Goal: Information Seeking & Learning: Find specific fact

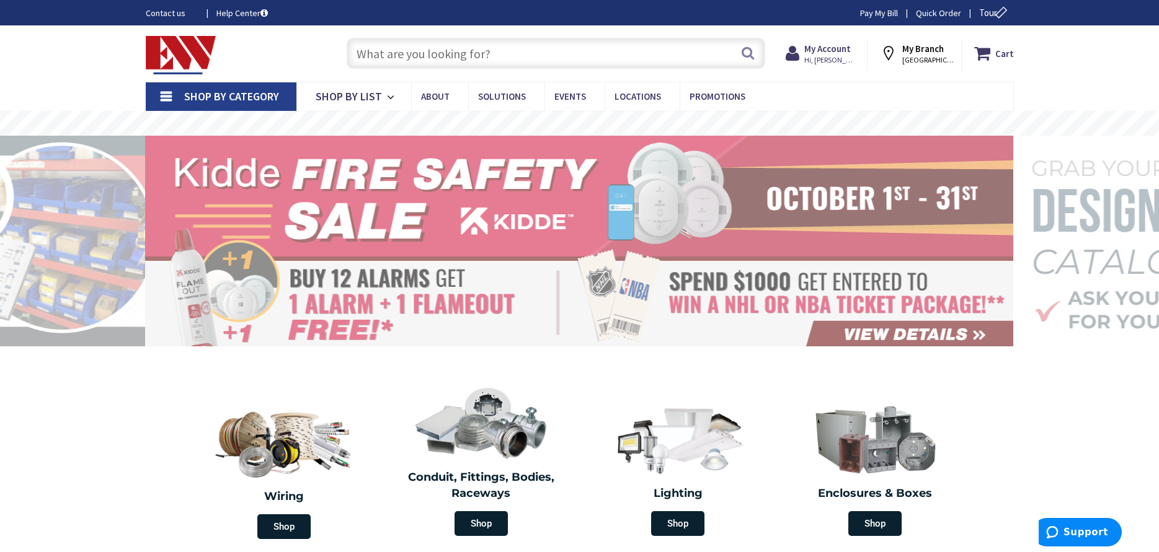
click at [438, 58] on input "text" at bounding box center [556, 53] width 419 height 31
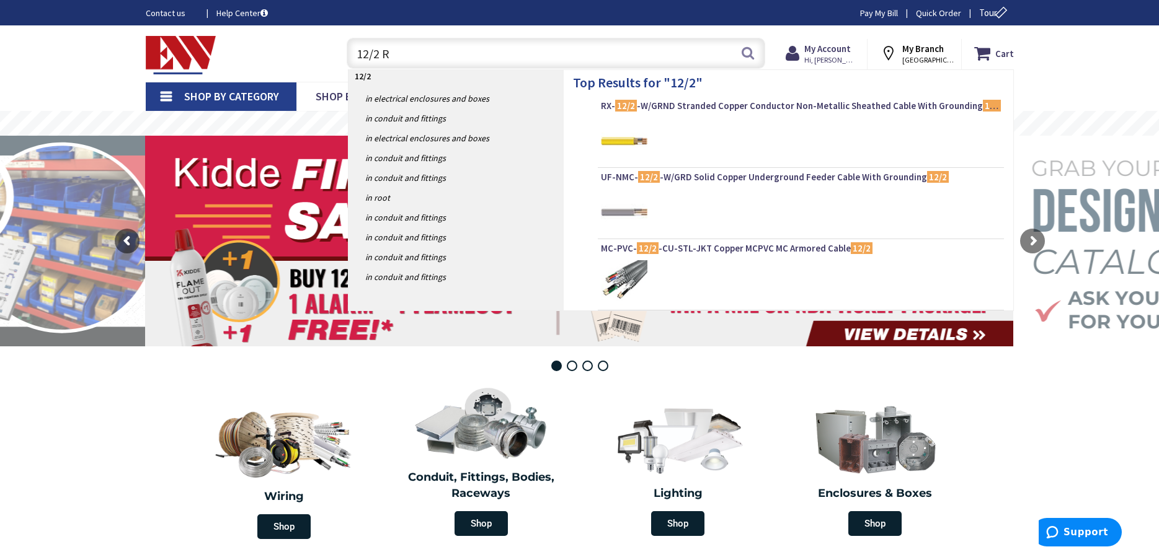
type input "12/2 RX"
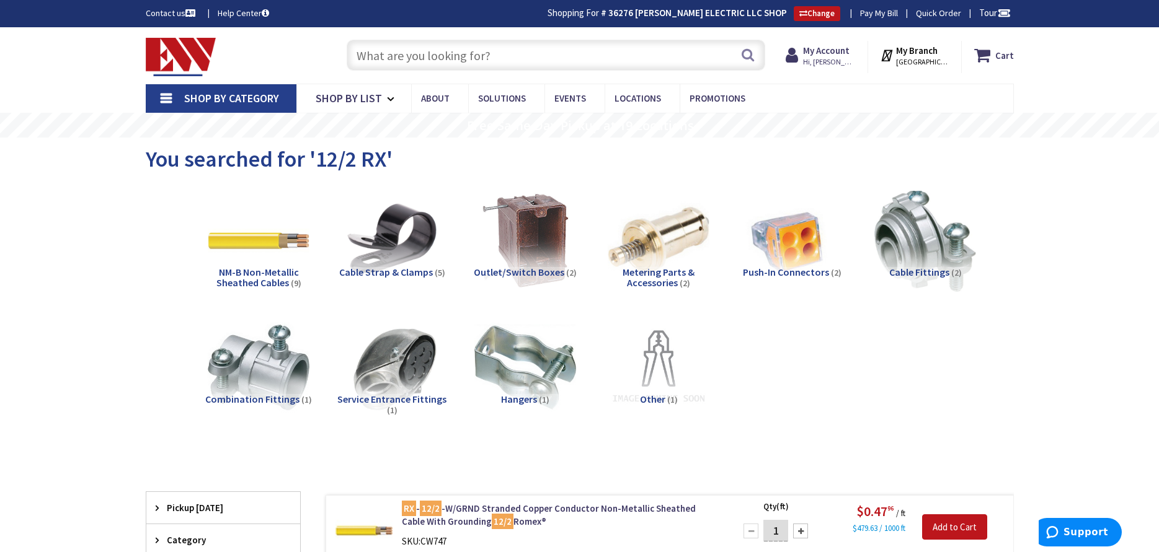
click at [440, 60] on input "text" at bounding box center [556, 55] width 419 height 31
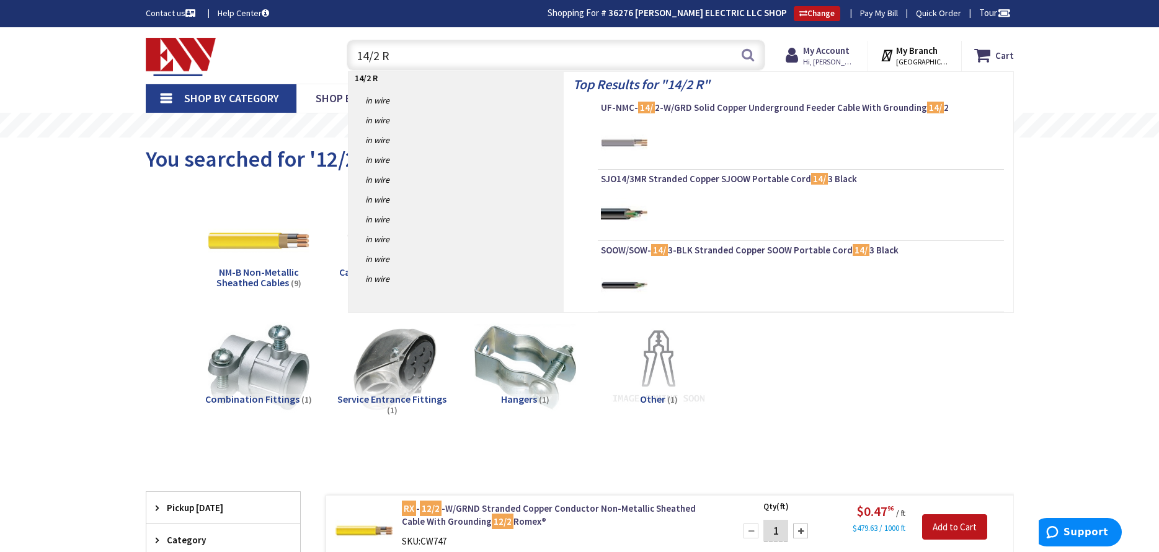
type input "14/2 RX"
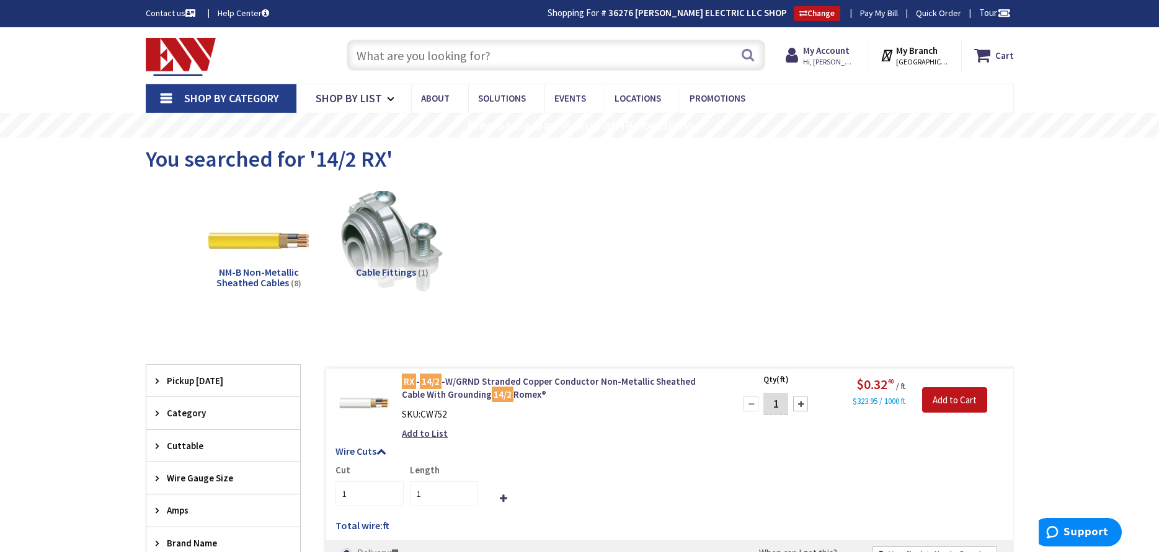
click at [464, 53] on input "text" at bounding box center [556, 55] width 419 height 31
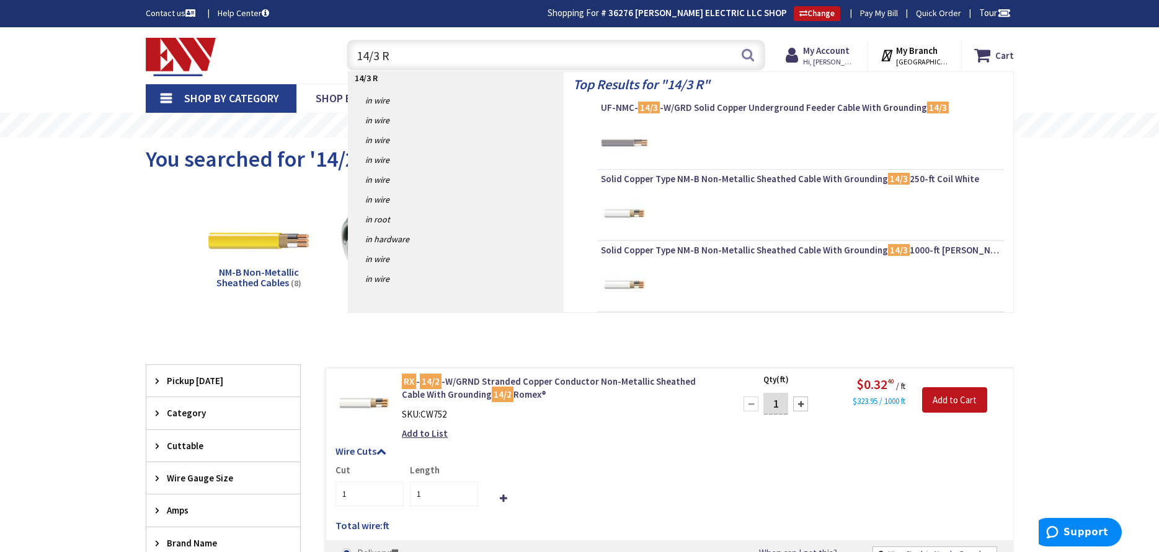
type input "14/3 RX"
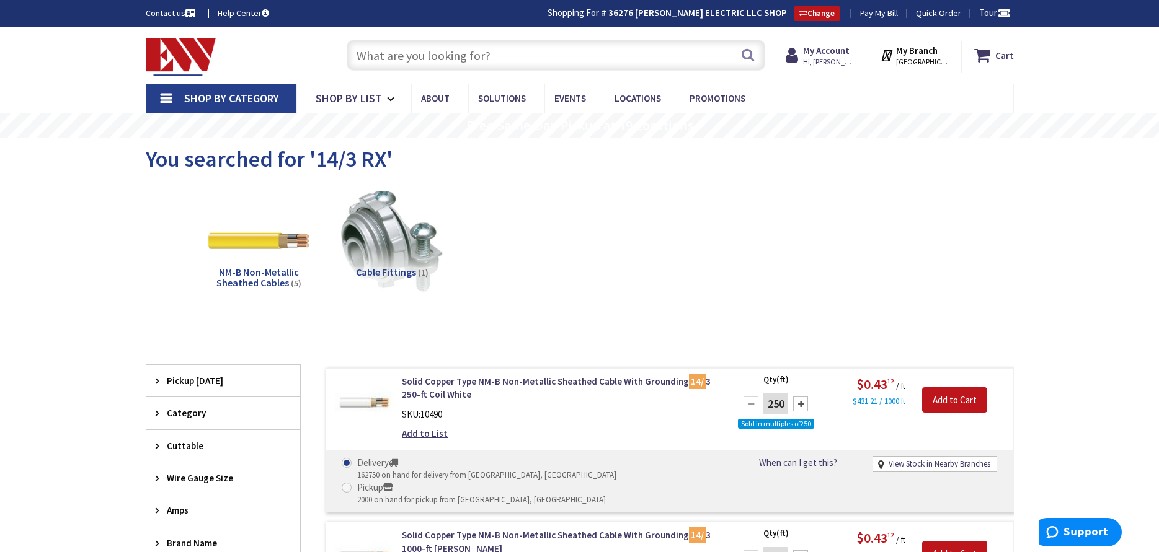
click at [434, 53] on input "text" at bounding box center [556, 55] width 419 height 31
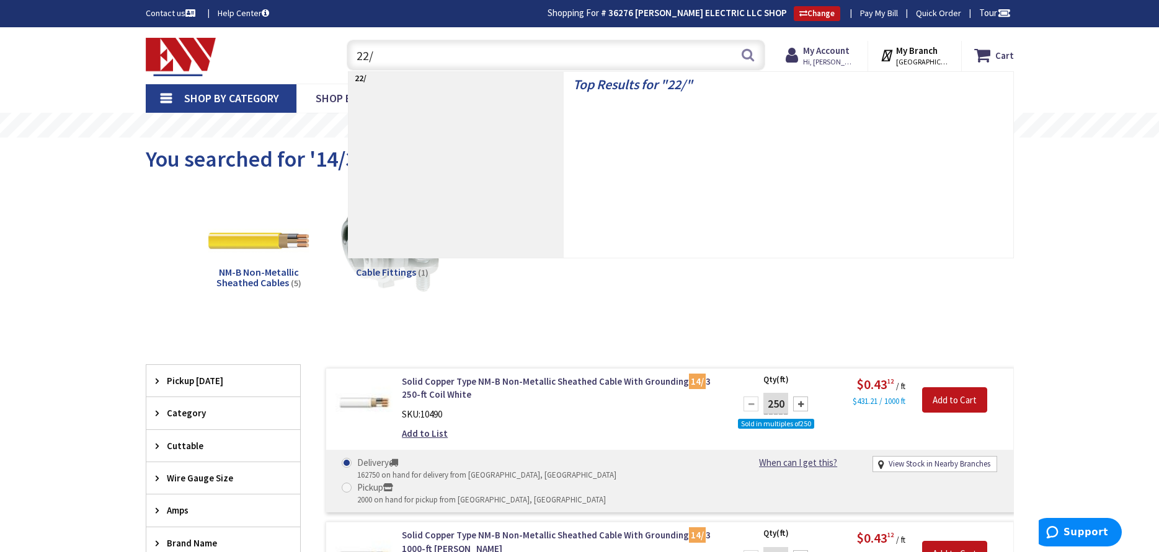
type input "22/4"
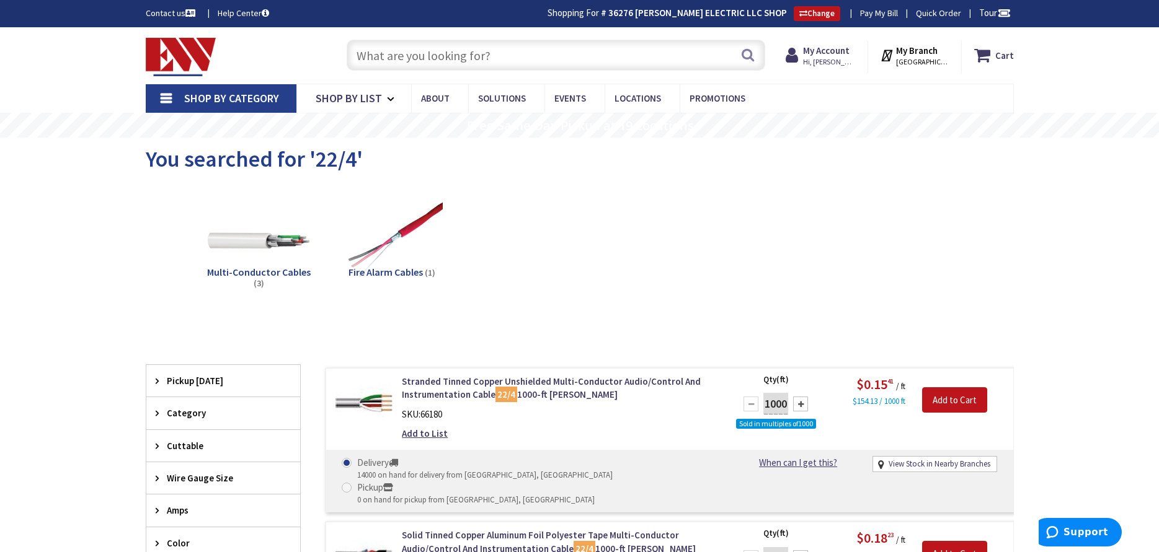
click at [425, 49] on input "text" at bounding box center [556, 55] width 419 height 31
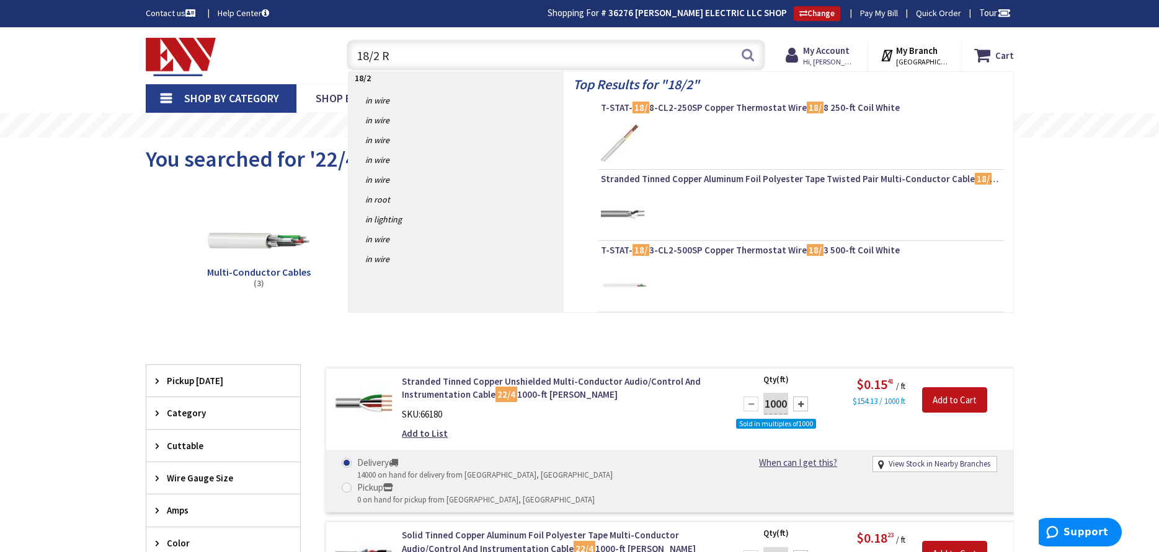
type input "18/2 RX"
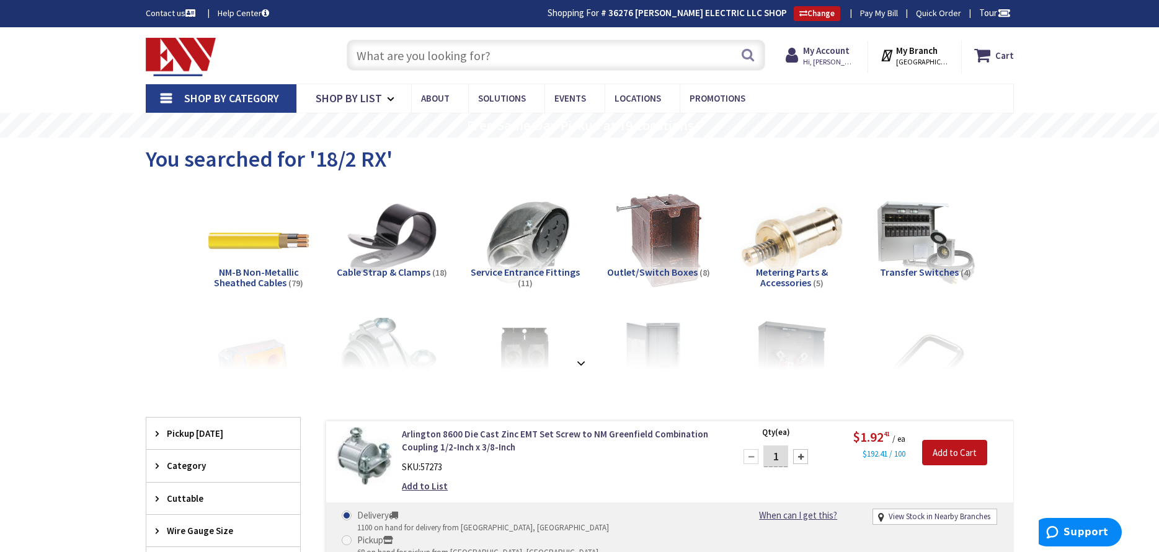
click at [431, 55] on input "text" at bounding box center [556, 55] width 419 height 31
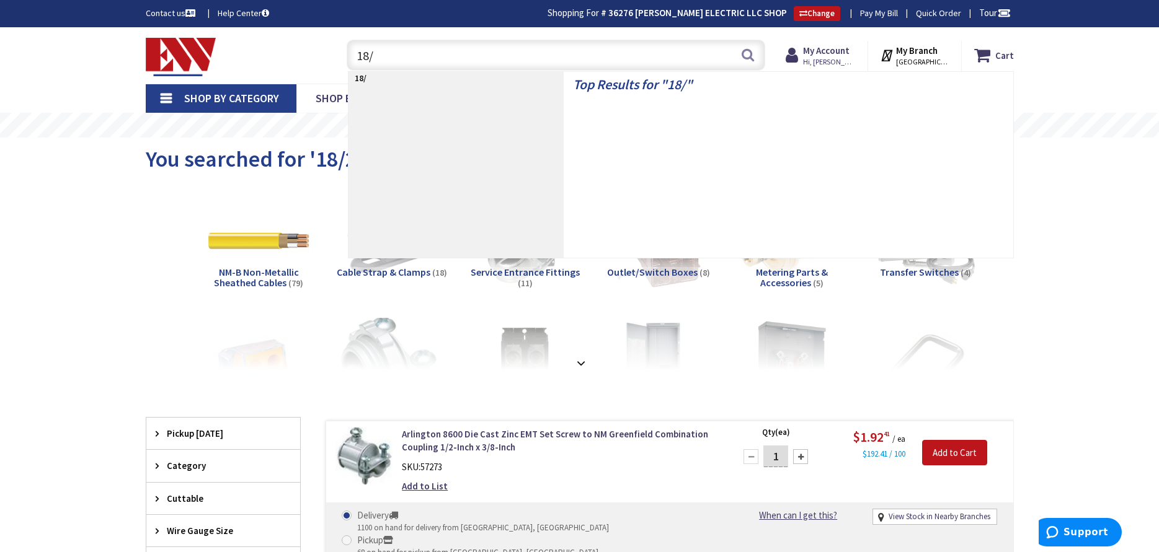
type input "18/2"
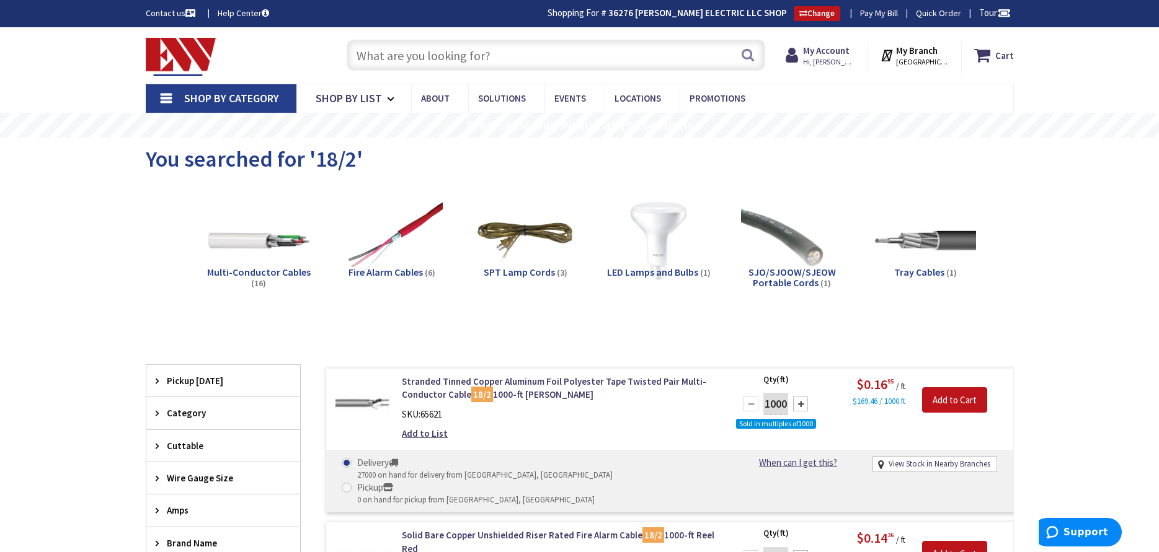
click at [559, 63] on input "text" at bounding box center [556, 55] width 419 height 31
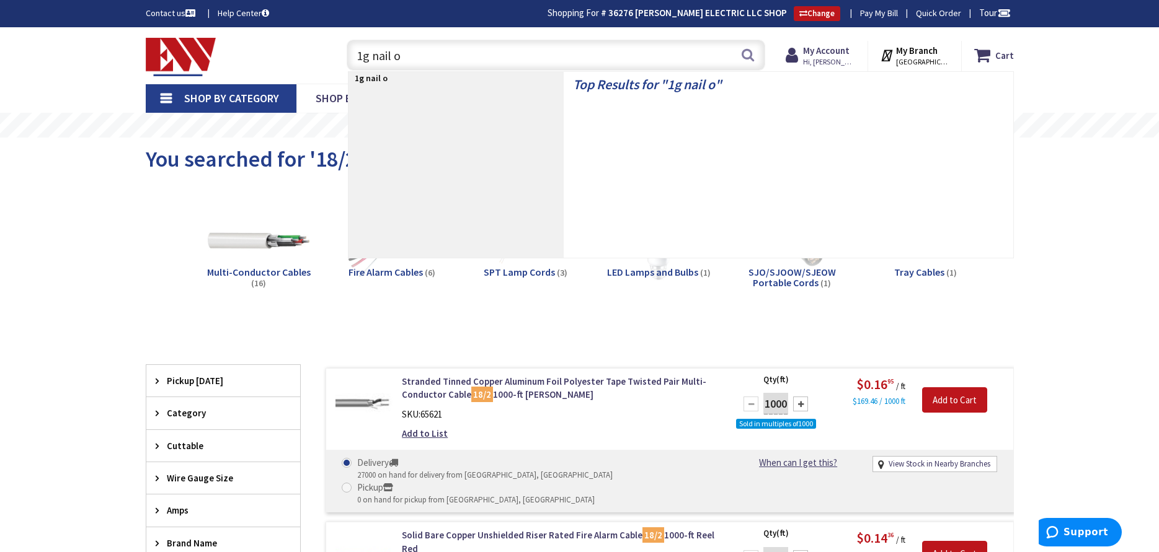
type input "1g nail on"
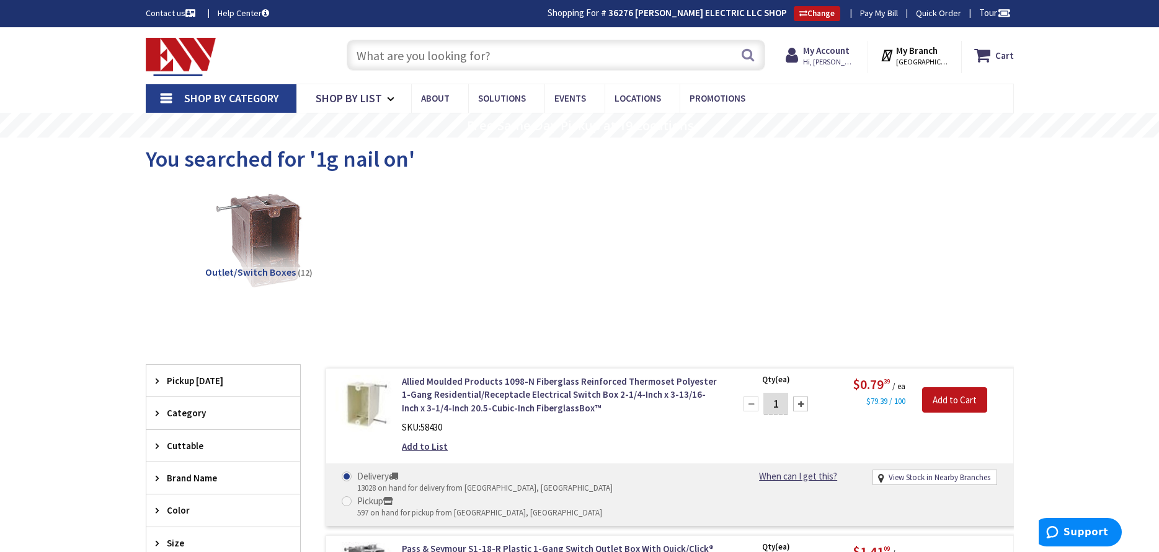
click at [494, 60] on input "text" at bounding box center [556, 55] width 419 height 31
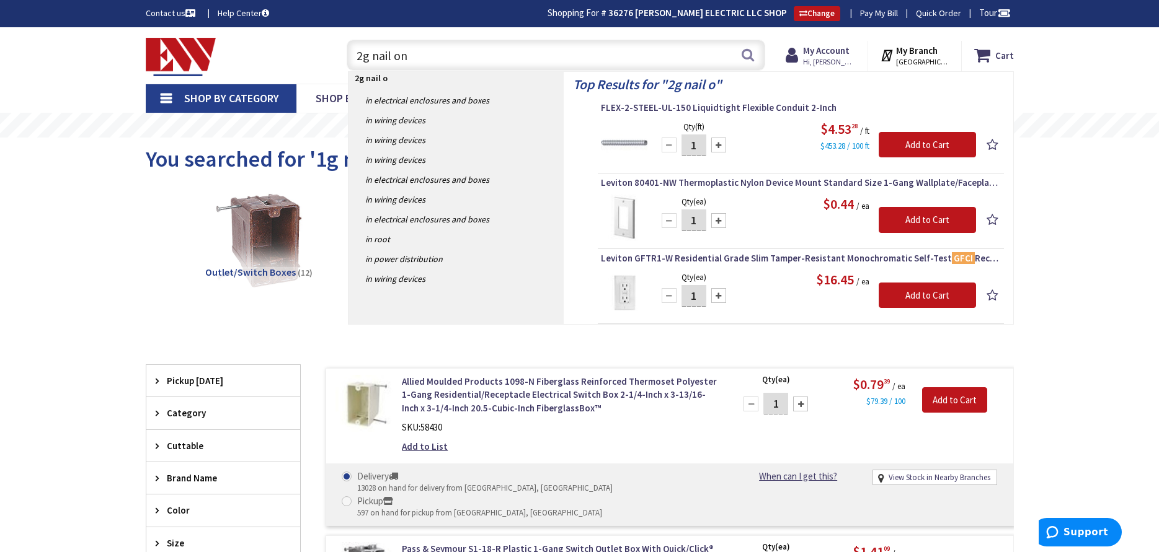
type input "2g nail ons"
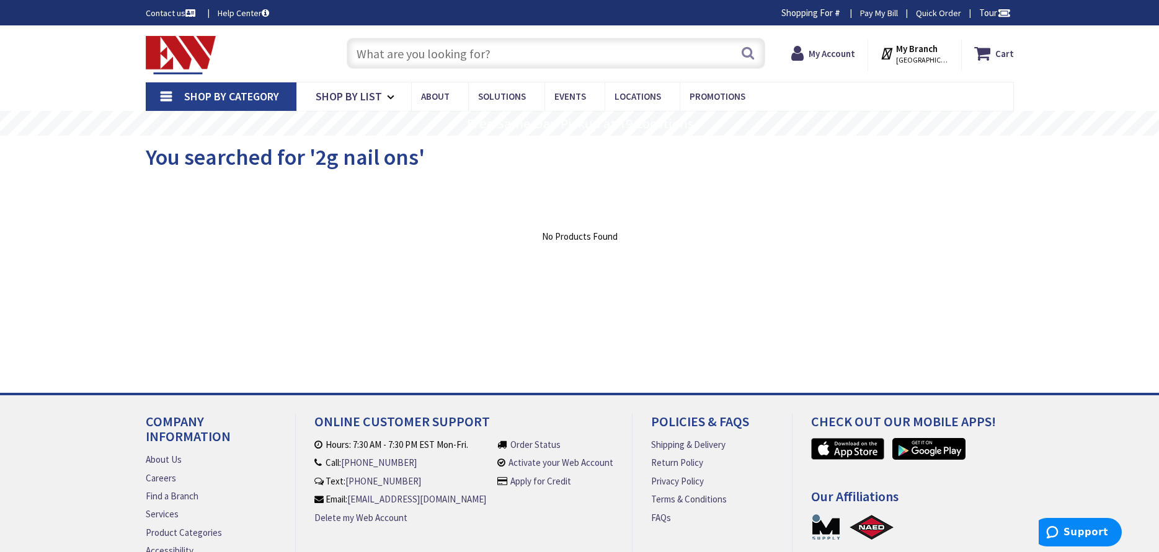
click at [508, 56] on input "text" at bounding box center [556, 53] width 419 height 31
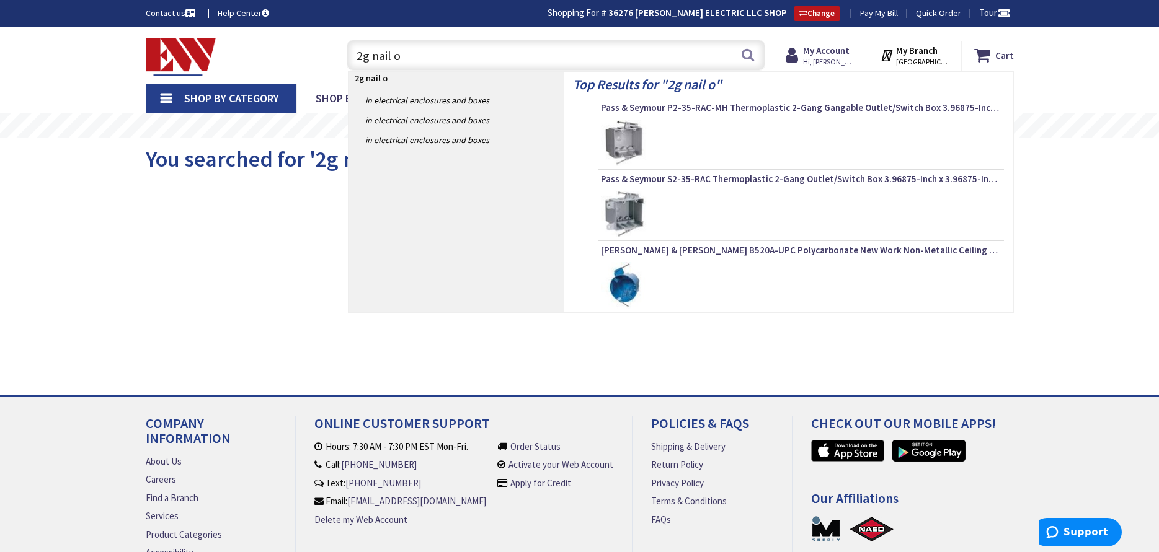
type input "2g nail on"
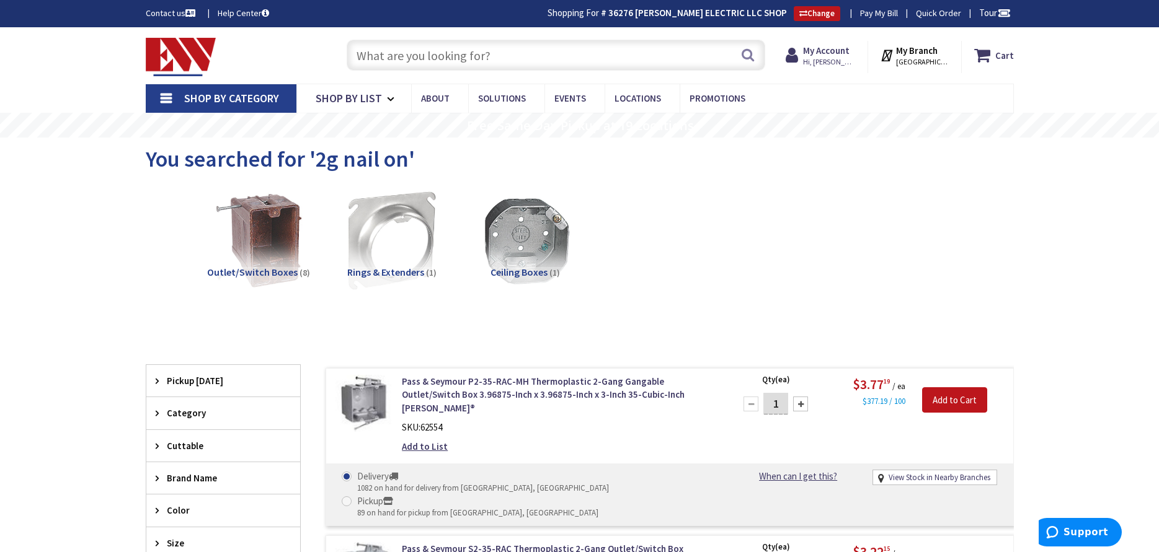
click at [425, 63] on input "text" at bounding box center [556, 55] width 419 height 31
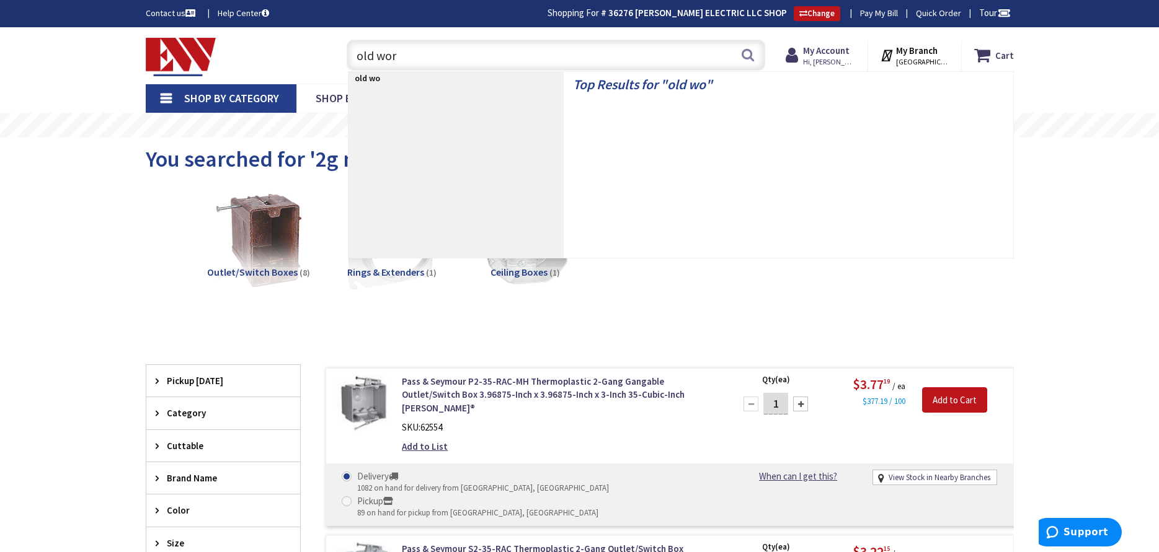
type input "old work"
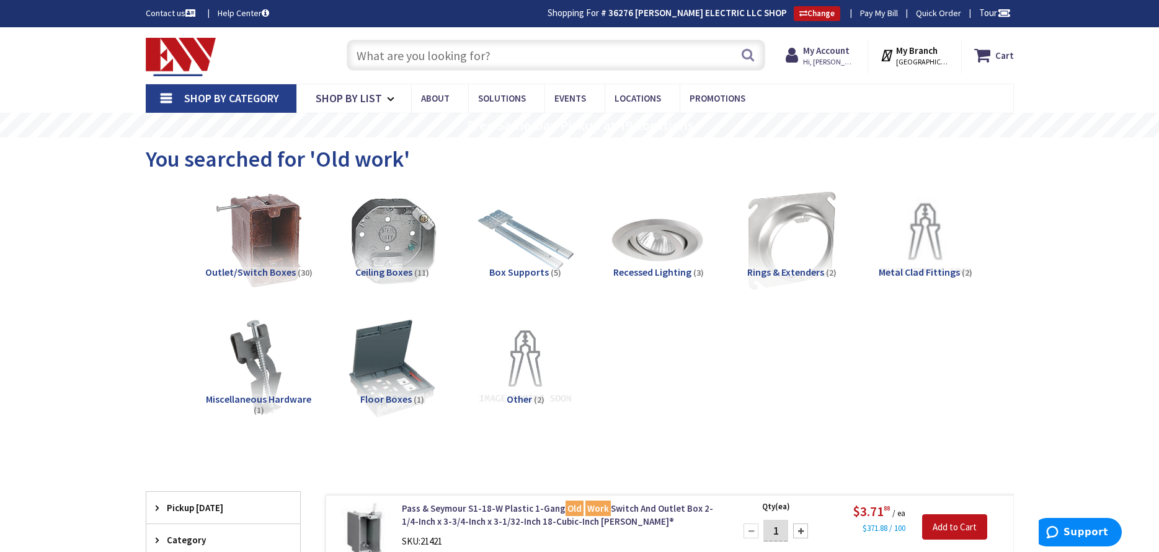
click at [417, 58] on input "text" at bounding box center [556, 55] width 419 height 31
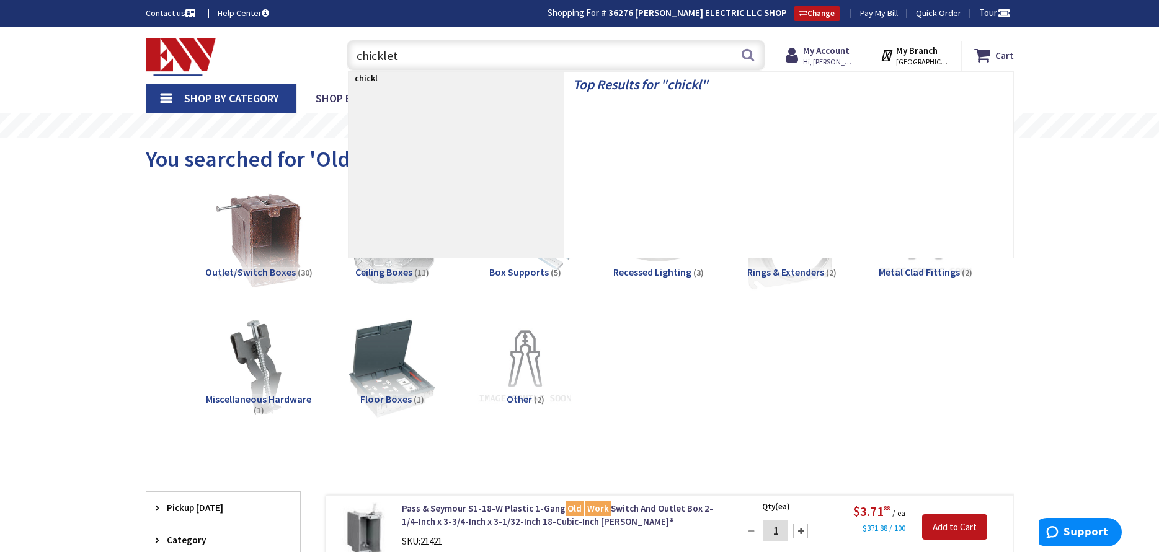
type input "chicklets"
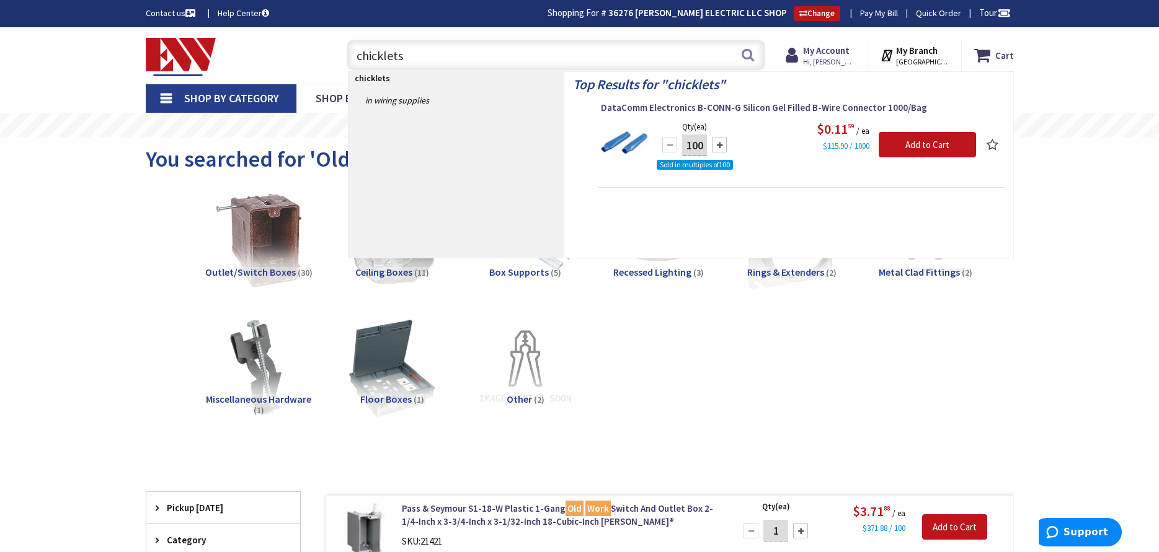
drag, startPoint x: 417, startPoint y: 57, endPoint x: 250, endPoint y: 74, distance: 167.0
click at [250, 74] on div "Toggle Nav chicklets chicklets Search Cart My Cart Close" at bounding box center [579, 56] width 887 height 42
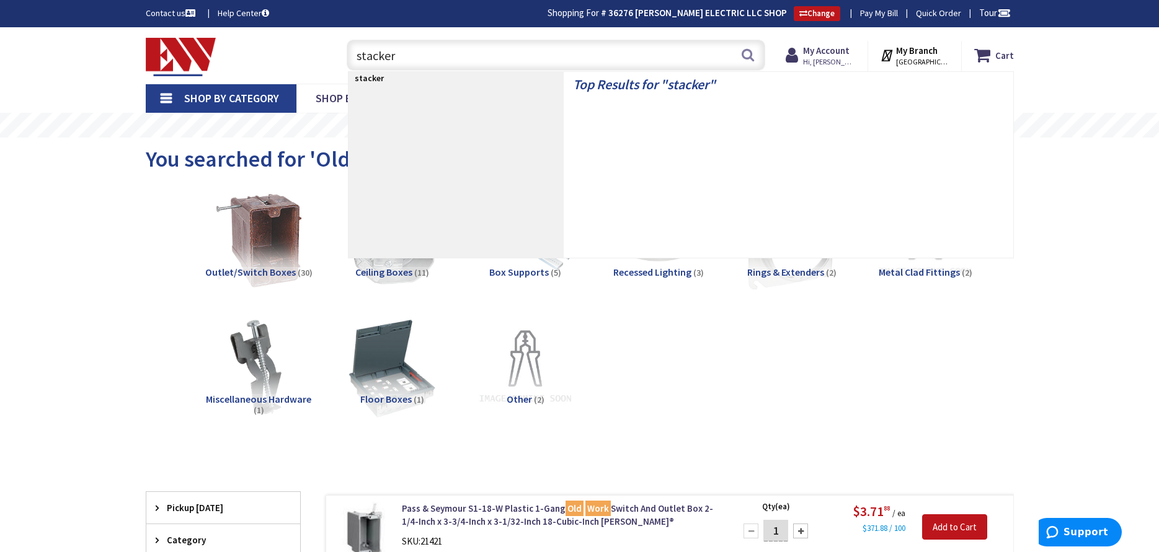
type input "stackers"
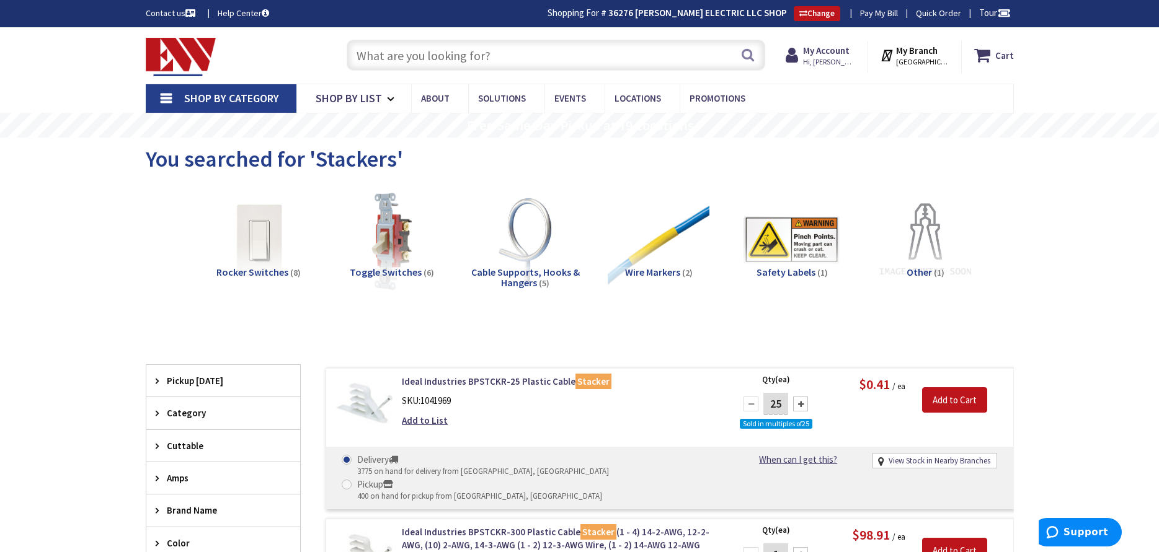
click at [512, 56] on input "text" at bounding box center [556, 55] width 419 height 31
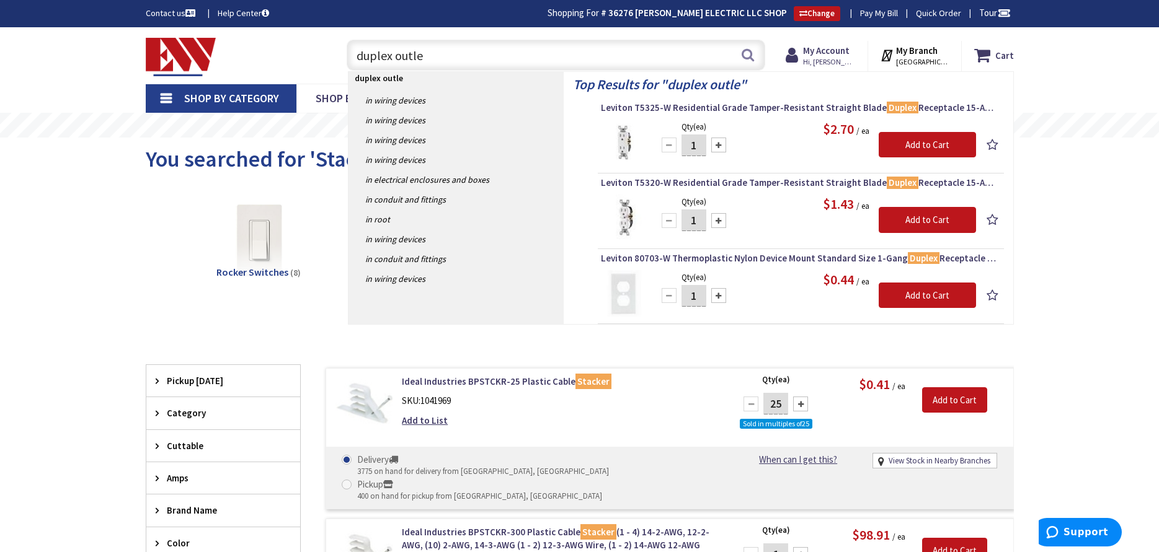
type input "duplex outlet"
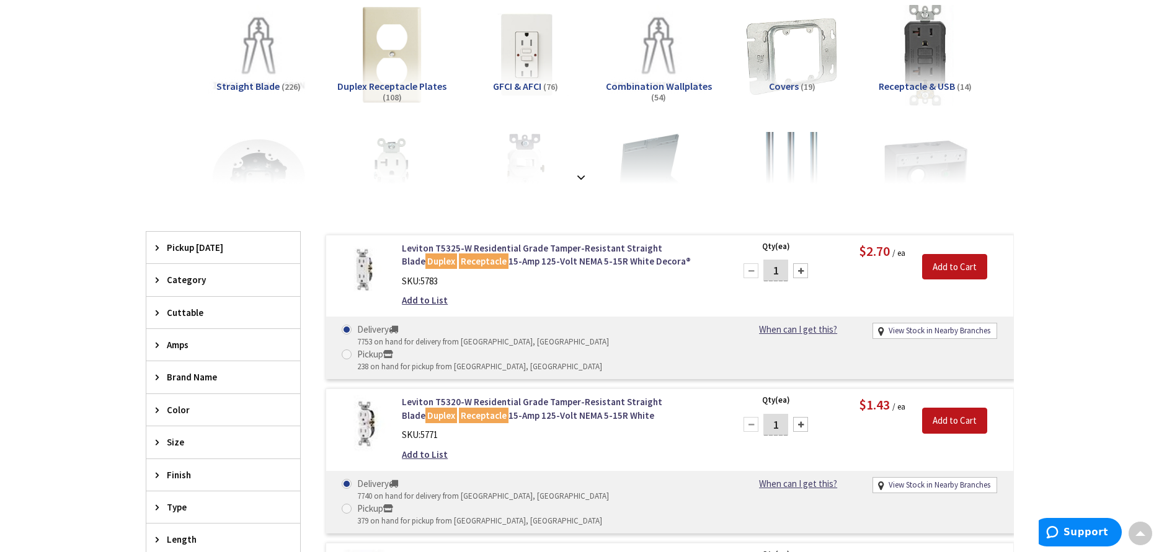
scroll to position [250, 0]
